Goal: Task Accomplishment & Management: Manage account settings

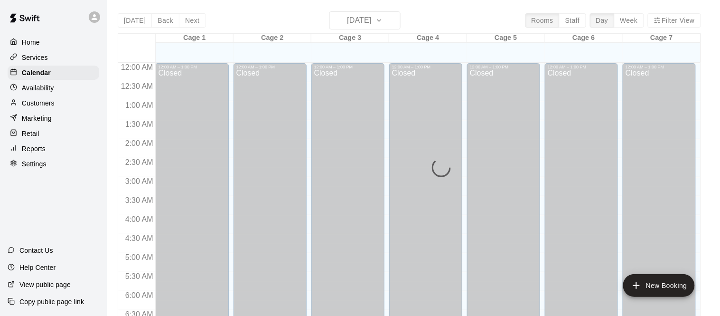
scroll to position [619, 0]
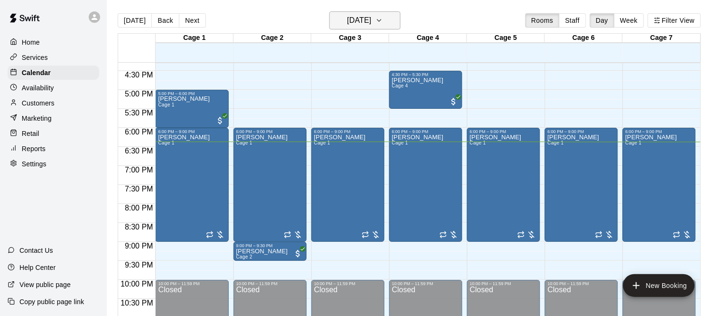
click at [366, 26] on h6 "[DATE]" at bounding box center [359, 20] width 24 height 13
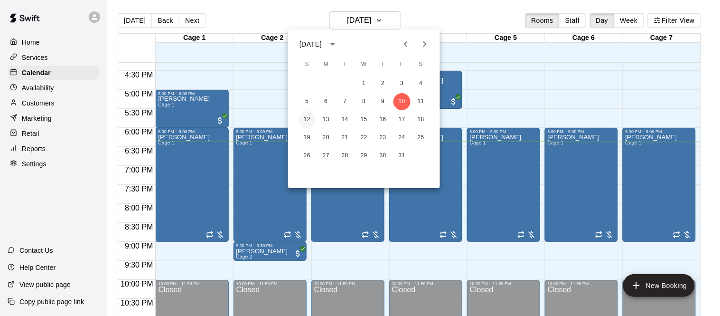
click at [304, 122] on button "12" at bounding box center [306, 119] width 17 height 17
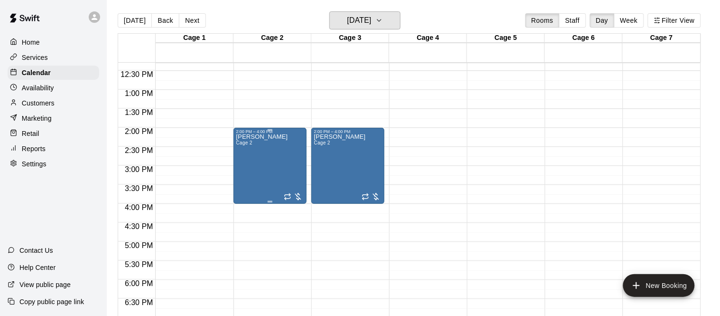
scroll to position [468, 0]
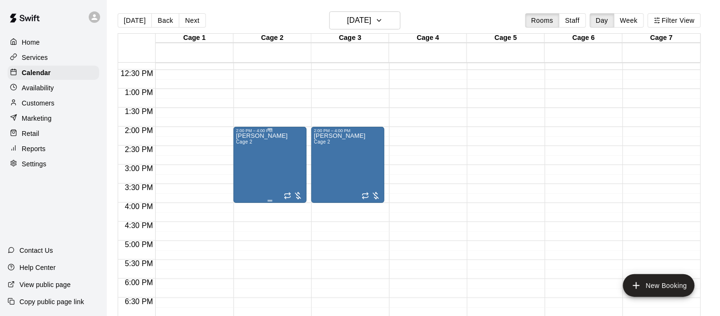
click at [281, 153] on div "Lavelle Morgan Cage 2" at bounding box center [269, 291] width 67 height 316
click at [239, 189] on button "delete" at bounding box center [245, 187] width 19 height 19
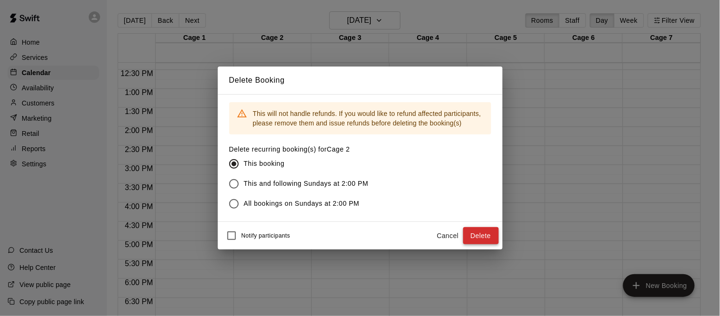
click at [484, 239] on button "Delete" at bounding box center [481, 236] width 36 height 18
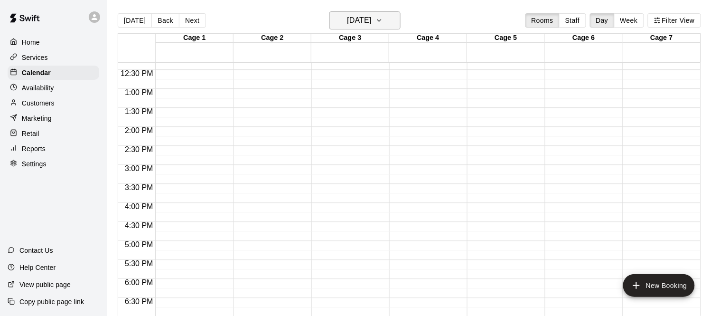
click at [358, 24] on h6 "Sunday Oct 12" at bounding box center [359, 20] width 24 height 13
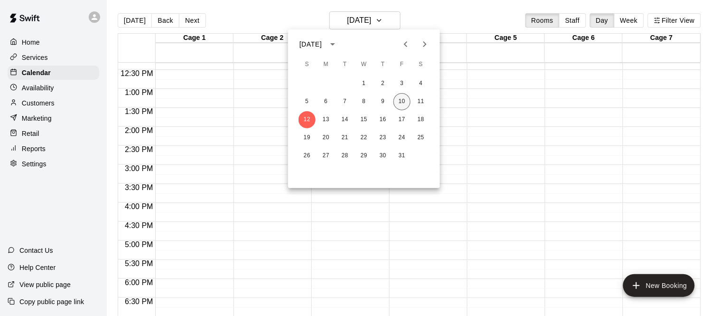
click at [403, 100] on button "10" at bounding box center [401, 101] width 17 height 17
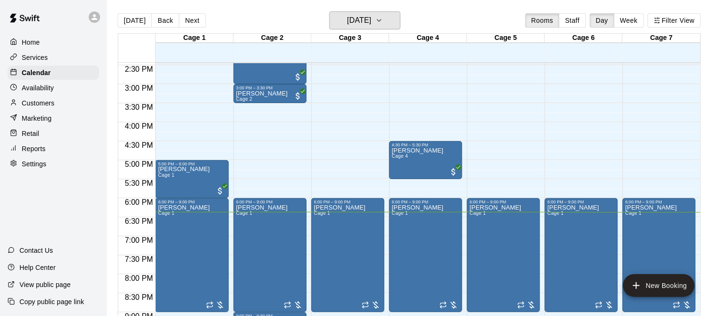
scroll to position [548, 0]
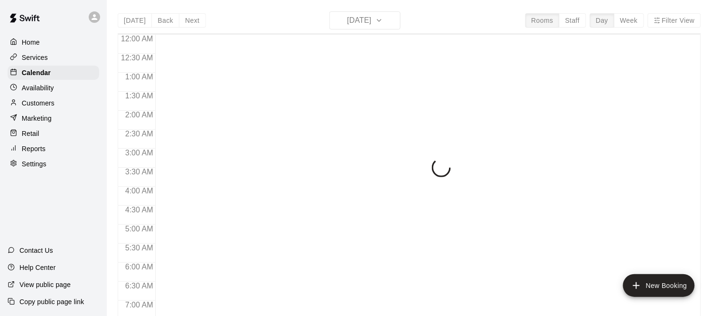
scroll to position [619, 0]
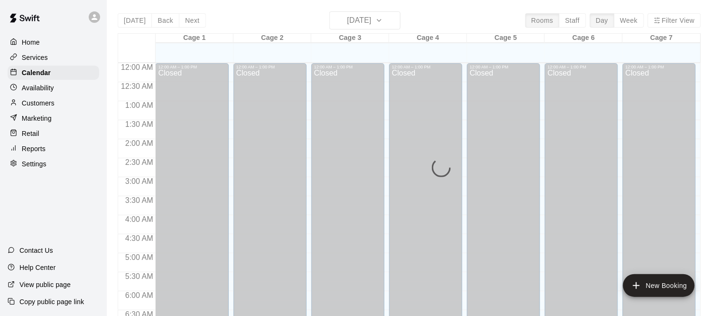
scroll to position [619, 0]
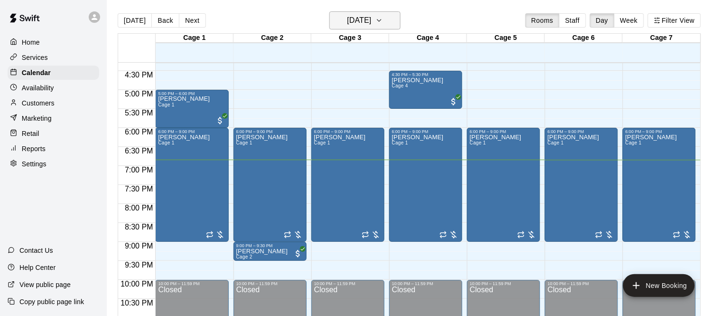
click at [359, 24] on h6 "[DATE]" at bounding box center [359, 20] width 24 height 13
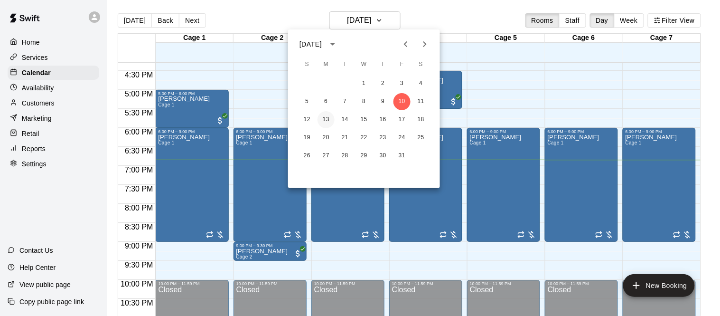
click at [326, 120] on button "13" at bounding box center [325, 119] width 17 height 17
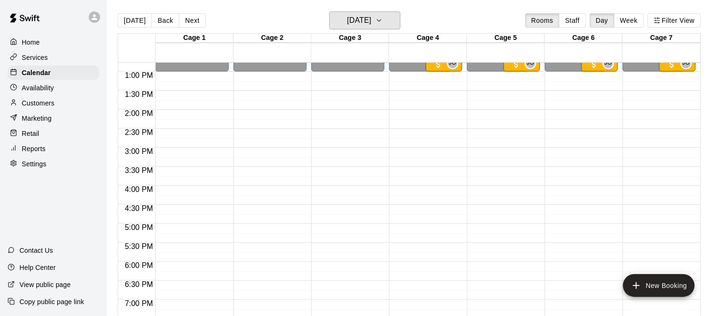
scroll to position [485, 0]
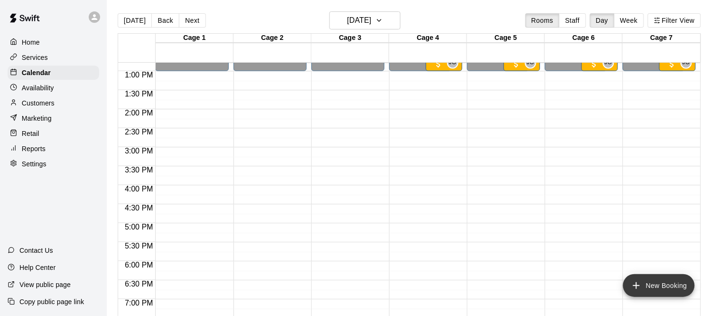
click at [642, 279] on button "New Booking" at bounding box center [659, 285] width 72 height 23
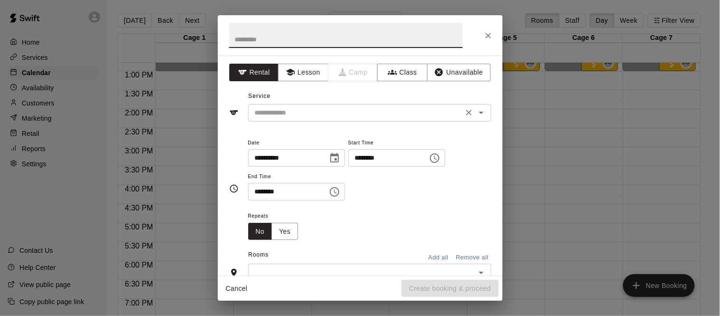
click at [349, 110] on input "text" at bounding box center [355, 113] width 209 height 12
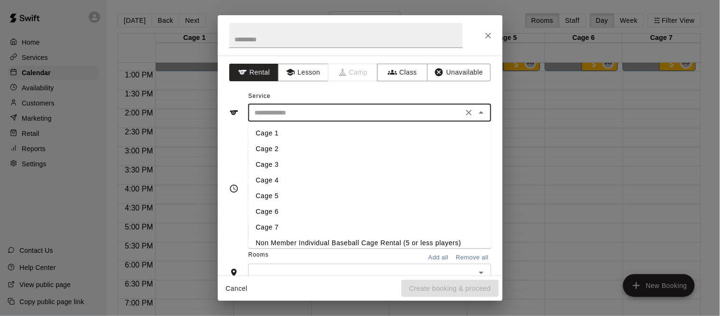
click at [284, 180] on li "Cage 4" at bounding box center [369, 180] width 243 height 16
type input "******"
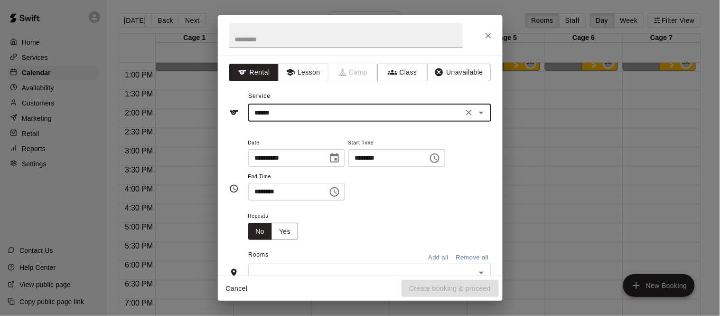
click at [348, 167] on input "********" at bounding box center [384, 158] width 73 height 18
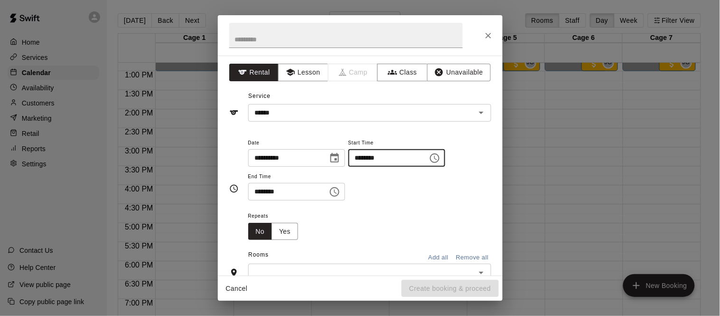
type input "********"
click at [268, 200] on input "********" at bounding box center [284, 192] width 73 height 18
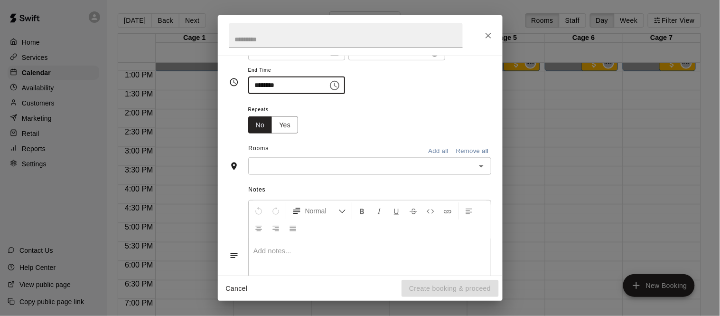
scroll to position [107, 0]
type input "********"
click at [310, 171] on input "text" at bounding box center [362, 165] width 222 height 12
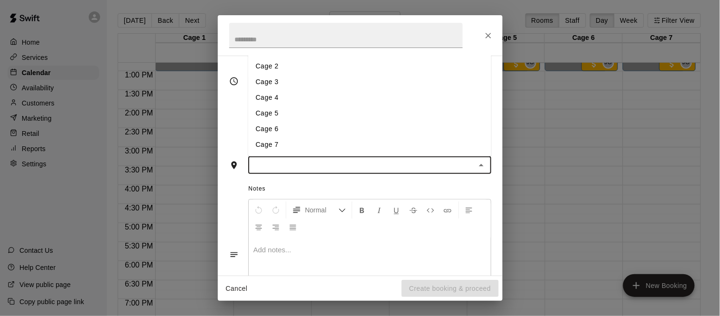
click at [273, 106] on li "Cage 4" at bounding box center [369, 98] width 243 height 16
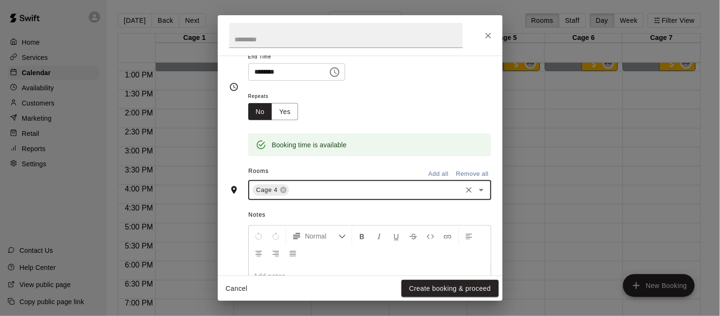
scroll to position [125, 0]
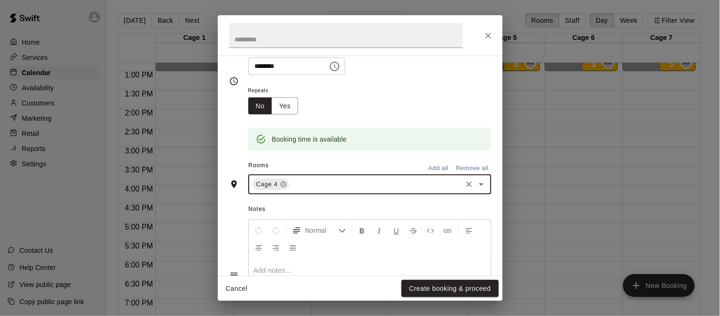
click at [299, 190] on input "text" at bounding box center [375, 184] width 170 height 12
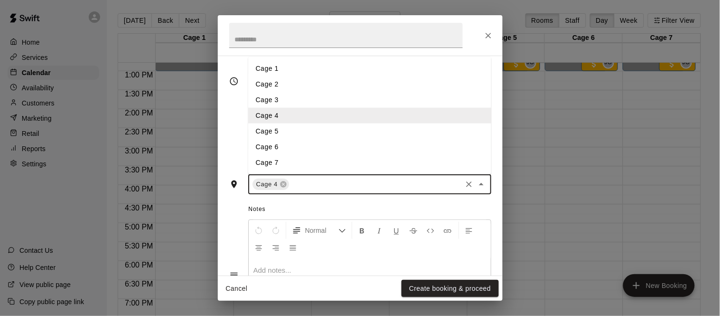
click at [280, 139] on li "Cage 5" at bounding box center [369, 131] width 243 height 16
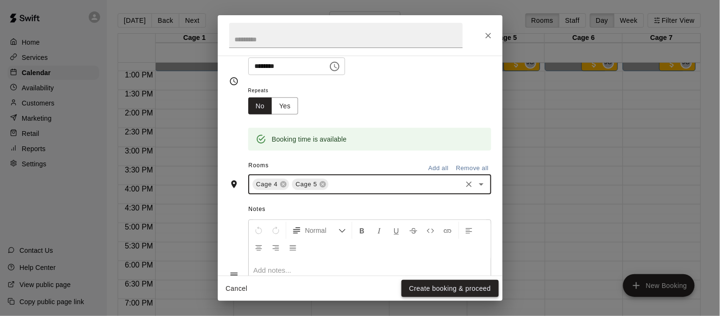
click at [412, 284] on button "Create booking & proceed" at bounding box center [449, 288] width 97 height 18
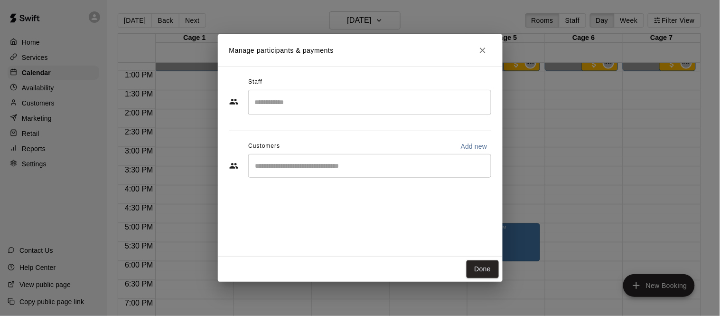
click at [287, 163] on input "Start typing to search customers..." at bounding box center [369, 165] width 234 height 9
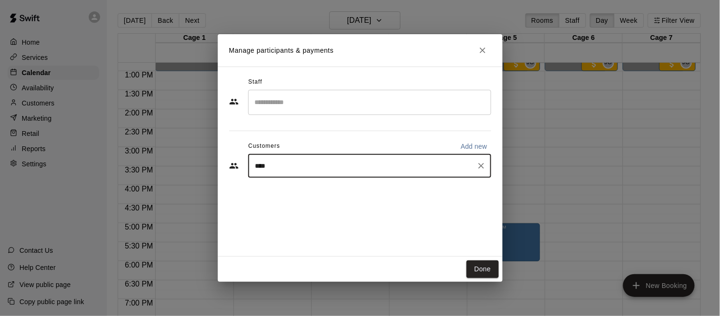
type input "*****"
click at [295, 185] on p "Perry Barber" at bounding box center [304, 188] width 58 height 10
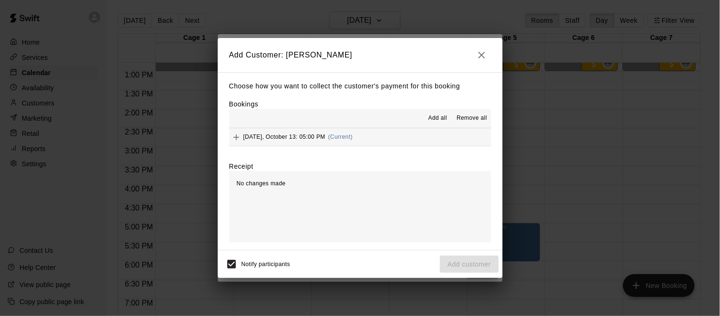
click at [311, 138] on span "Monday, October 13: 05:00 PM" at bounding box center [284, 136] width 82 height 7
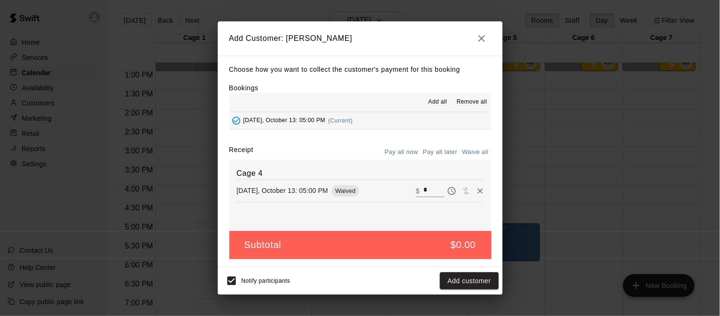
click at [423, 191] on input "*" at bounding box center [433, 191] width 21 height 12
type input "***"
click at [440, 147] on button "Pay all later" at bounding box center [439, 152] width 39 height 15
click at [461, 280] on button "Add customer" at bounding box center [469, 281] width 58 height 18
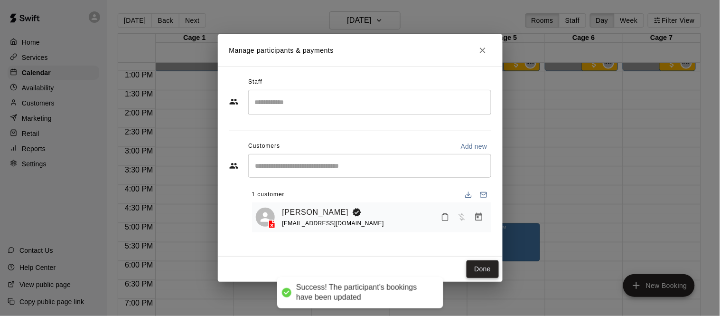
click at [478, 274] on button "Done" at bounding box center [482, 269] width 32 height 18
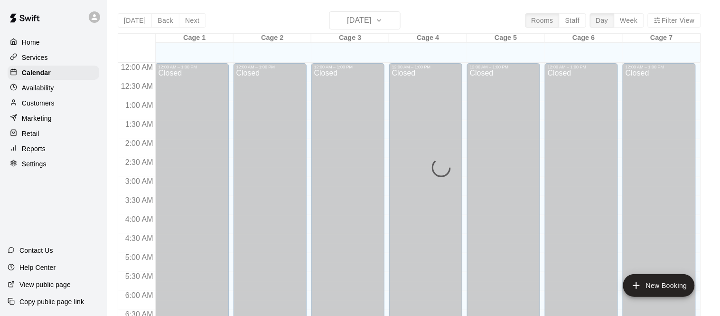
scroll to position [619, 0]
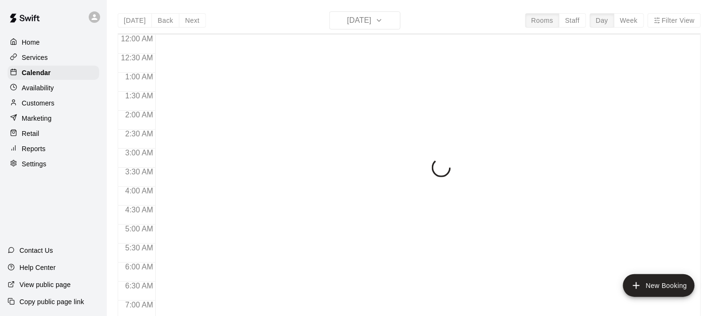
scroll to position [619, 0]
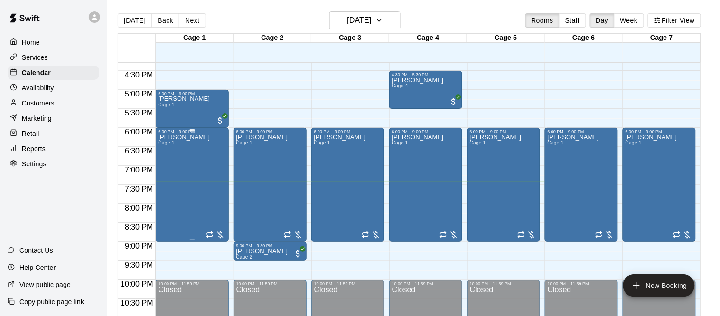
click at [202, 158] on div "Lavelle Morgan Cage 1" at bounding box center [191, 292] width 67 height 316
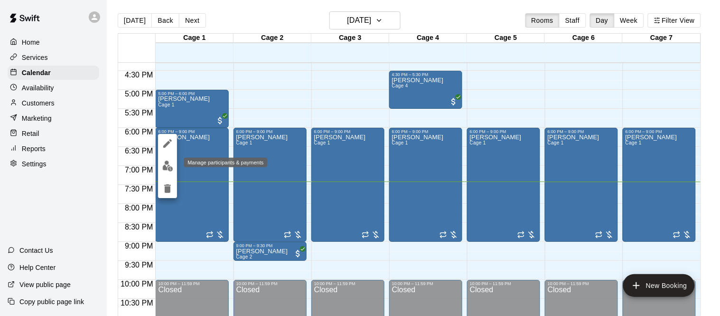
click at [170, 164] on img "edit" at bounding box center [167, 165] width 11 height 11
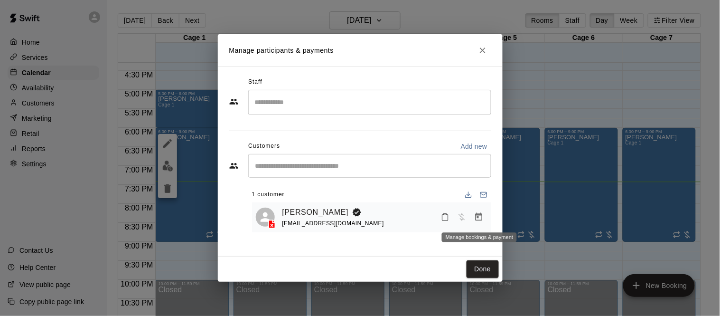
click at [476, 218] on icon "Manage bookings & payment" at bounding box center [478, 216] width 9 height 9
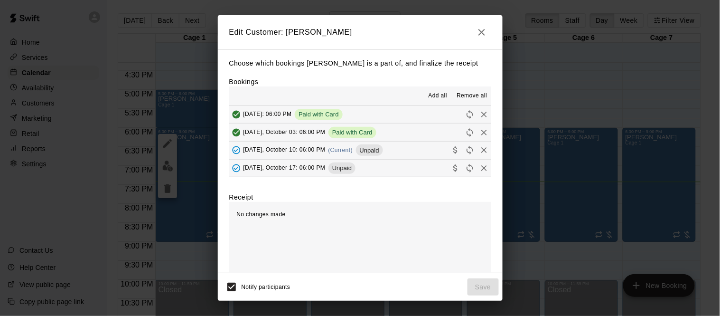
click at [293, 149] on span "Friday, October 10: 06:00 PM" at bounding box center [284, 150] width 82 height 7
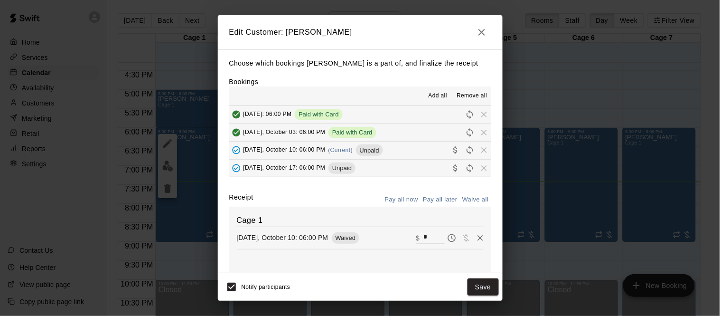
click at [434, 239] on input "*" at bounding box center [433, 238] width 21 height 12
type input "***"
click at [416, 262] on div "Cage 1 Friday, October 10: 06:00 PM Charge ​ $ ***" at bounding box center [360, 241] width 262 height 71
click at [473, 286] on button "Checkout" at bounding box center [476, 287] width 45 height 18
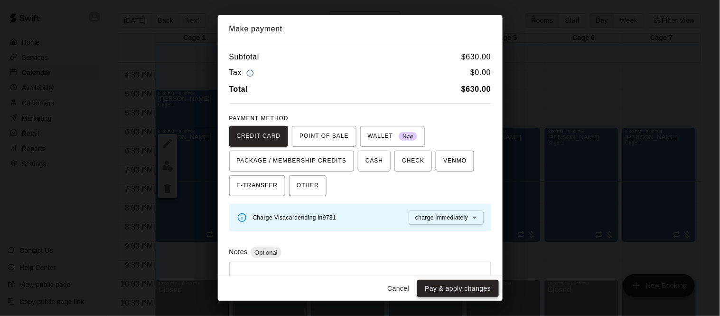
click at [450, 288] on button "Pay & apply changes" at bounding box center [457, 288] width 81 height 18
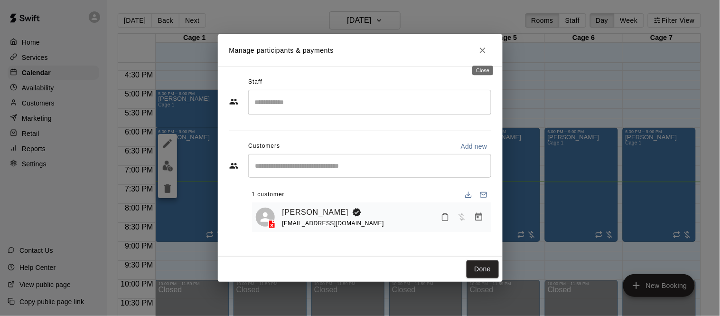
click at [485, 54] on icon "Close" at bounding box center [482, 50] width 9 height 9
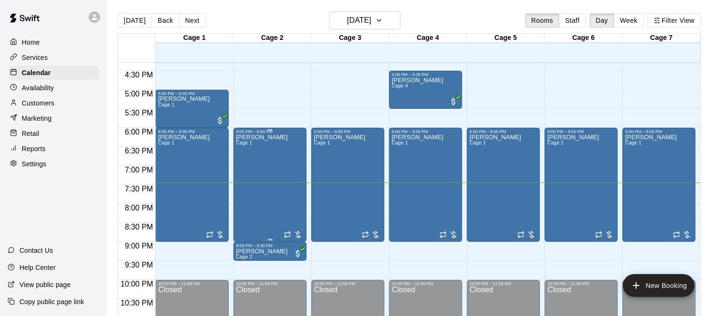
click at [277, 166] on div "Lavelle Morgan Cage 1" at bounding box center [262, 292] width 52 height 316
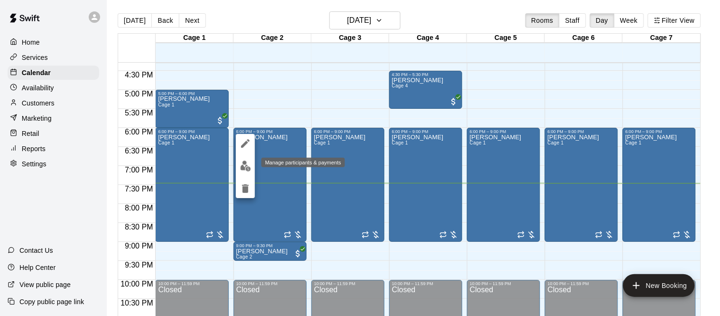
click at [248, 162] on img "edit" at bounding box center [245, 165] width 11 height 11
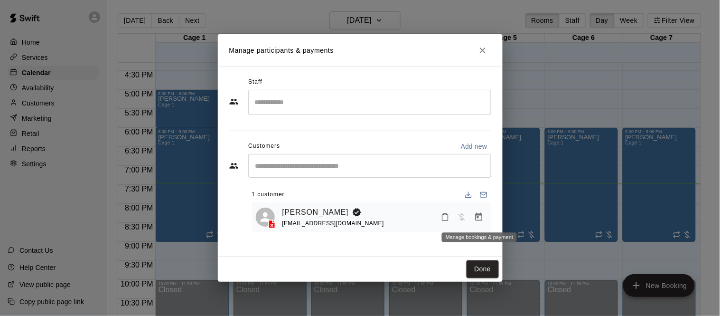
click at [472, 219] on button "Manage bookings & payment" at bounding box center [478, 216] width 17 height 17
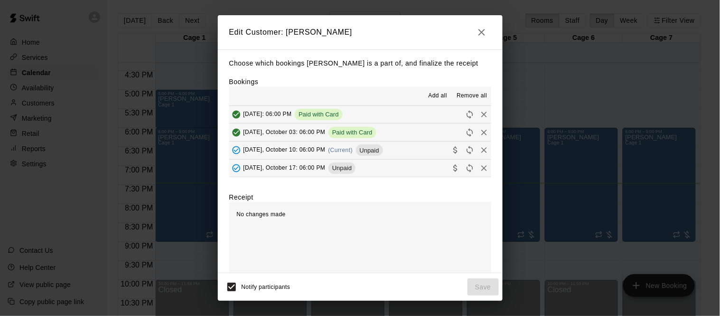
click at [302, 147] on span "Friday, October 10: 06:00 PM" at bounding box center [284, 150] width 82 height 7
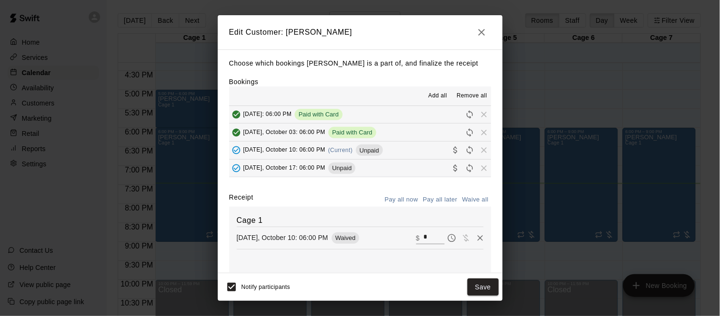
click at [428, 230] on div "Cage 1 Friday, October 10: 06:00 PM Waived ​ $ *" at bounding box center [360, 241] width 262 height 71
click at [428, 232] on input "*" at bounding box center [433, 238] width 21 height 12
type input "***"
click at [479, 290] on button "Checkout" at bounding box center [476, 287] width 45 height 18
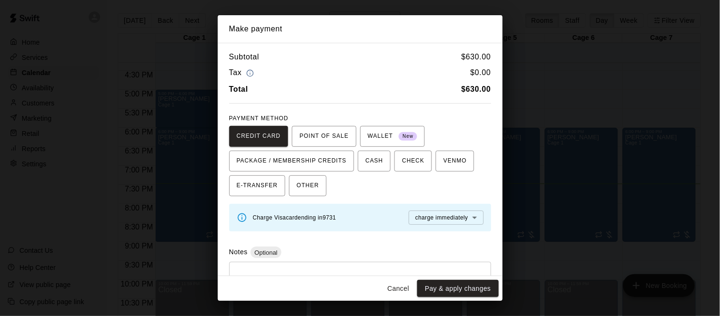
click at [402, 288] on button "Cancel" at bounding box center [398, 288] width 30 height 18
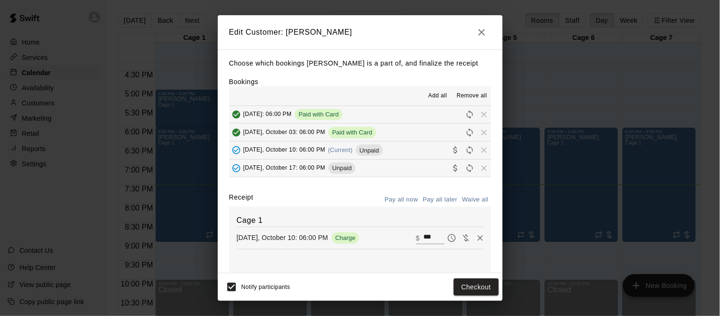
click at [478, 31] on icon "button" at bounding box center [481, 32] width 11 height 11
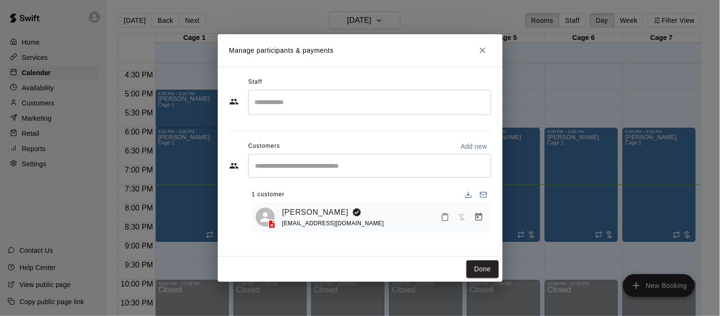
click at [480, 47] on icon "Close" at bounding box center [482, 50] width 9 height 9
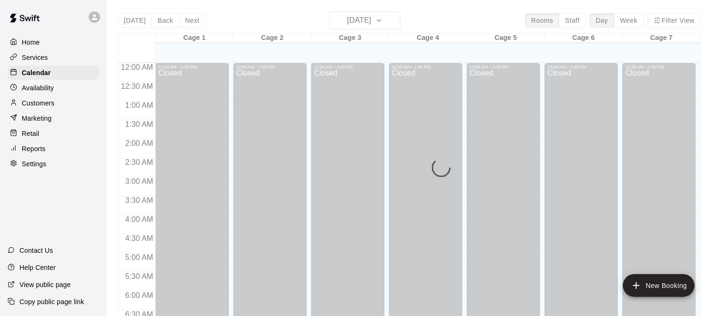
scroll to position [619, 0]
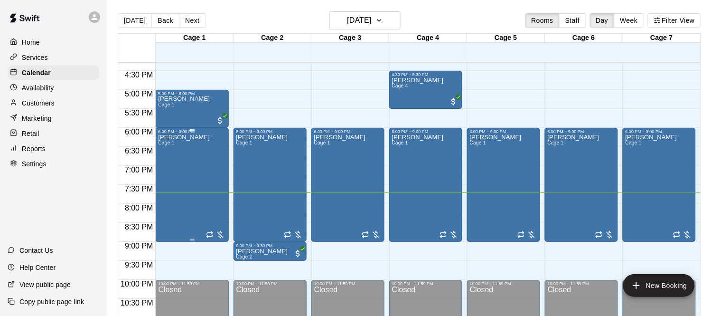
click at [209, 177] on div "Lavelle Morgan Cage 1" at bounding box center [191, 292] width 67 height 316
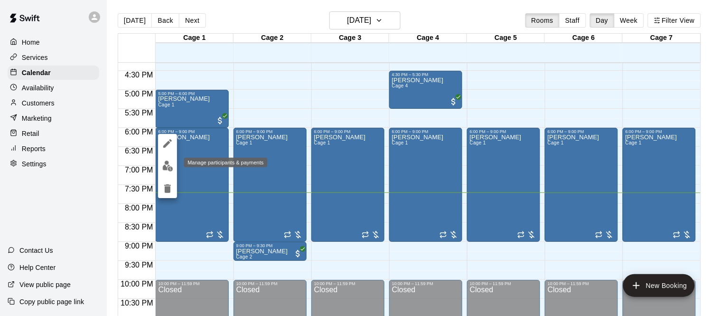
click at [167, 164] on img "edit" at bounding box center [167, 165] width 11 height 11
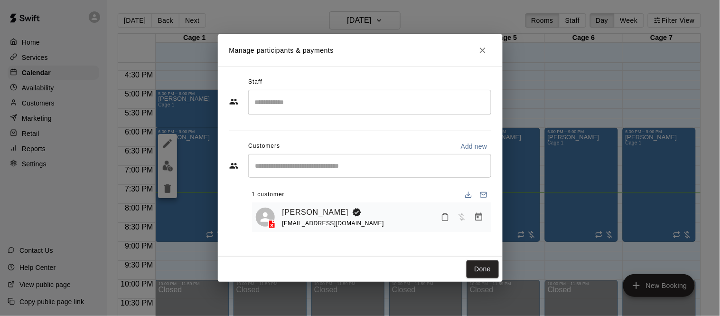
click at [314, 158] on div "​" at bounding box center [369, 166] width 243 height 24
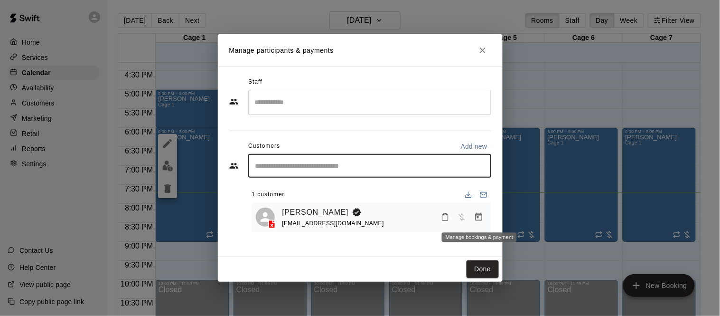
click at [481, 222] on button "Manage bookings & payment" at bounding box center [478, 216] width 17 height 17
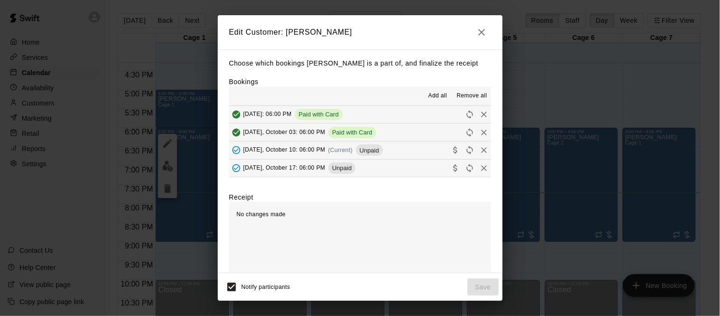
click at [304, 145] on div "Friday, October 10: 06:00 PM (Current) Unpaid" at bounding box center [306, 150] width 154 height 14
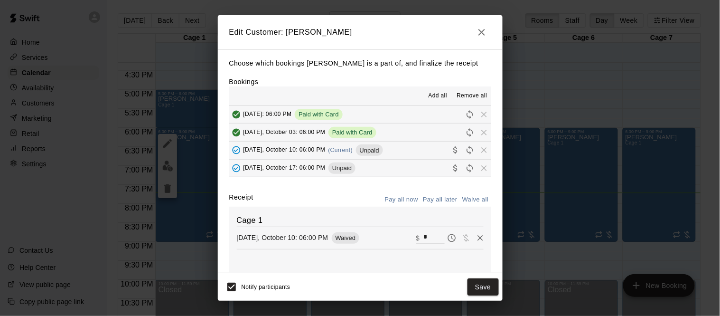
click at [432, 238] on input "*" at bounding box center [433, 238] width 21 height 12
type input "***"
click at [465, 285] on button "Checkout" at bounding box center [476, 287] width 45 height 18
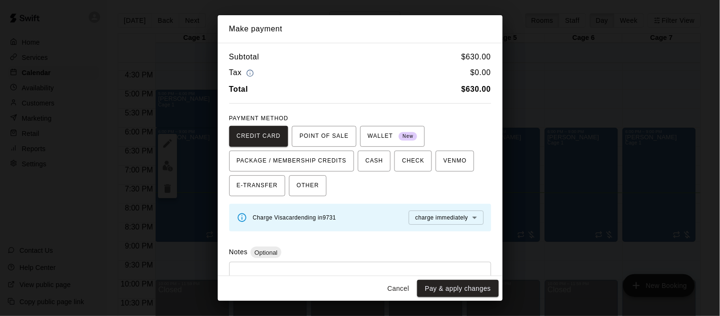
click at [465, 285] on button "Pay & apply changes" at bounding box center [457, 288] width 81 height 18
